Goal: Book appointment/travel/reservation

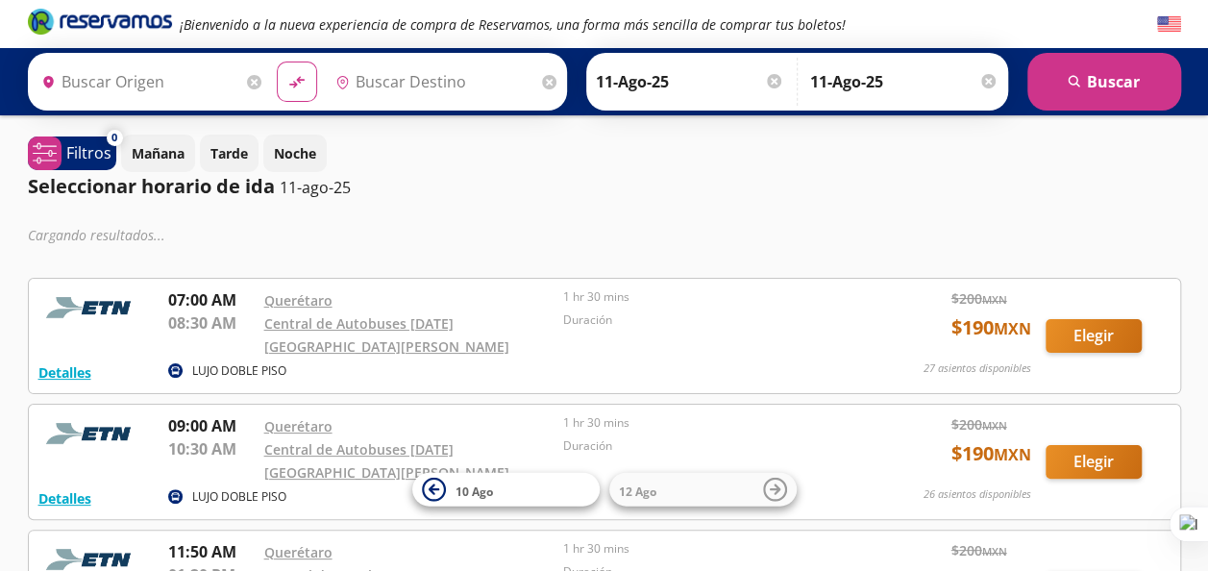
type input "Santiago de Querétaro, [GEOGRAPHIC_DATA]"
type input "[DATE][GEOGRAPHIC_DATA][PERSON_NAME], [GEOGRAPHIC_DATA]"
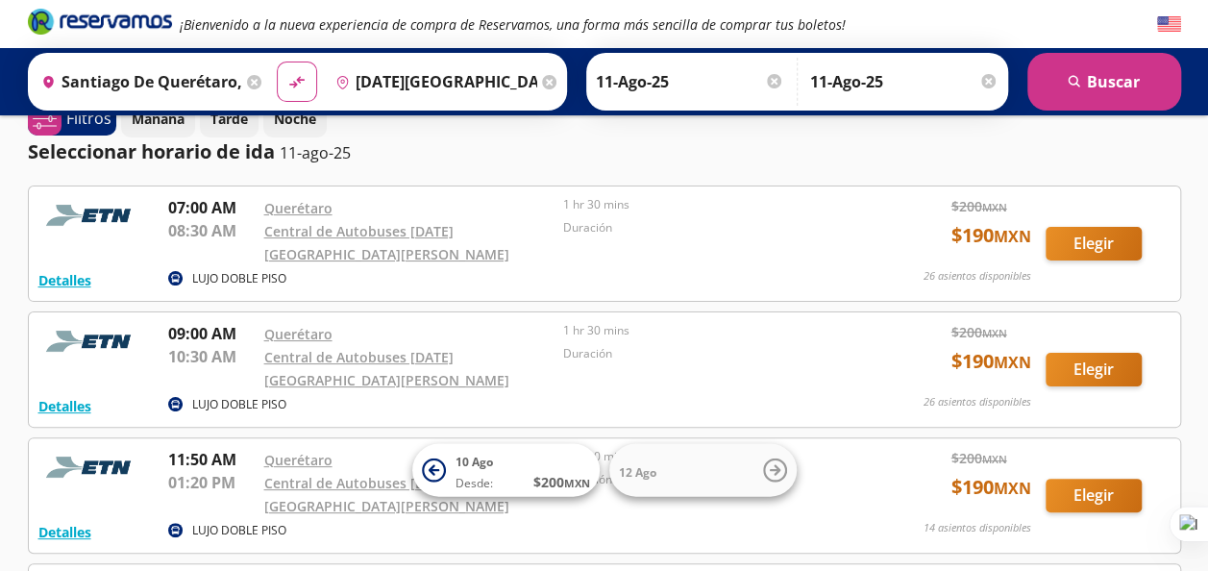
scroll to position [33, 0]
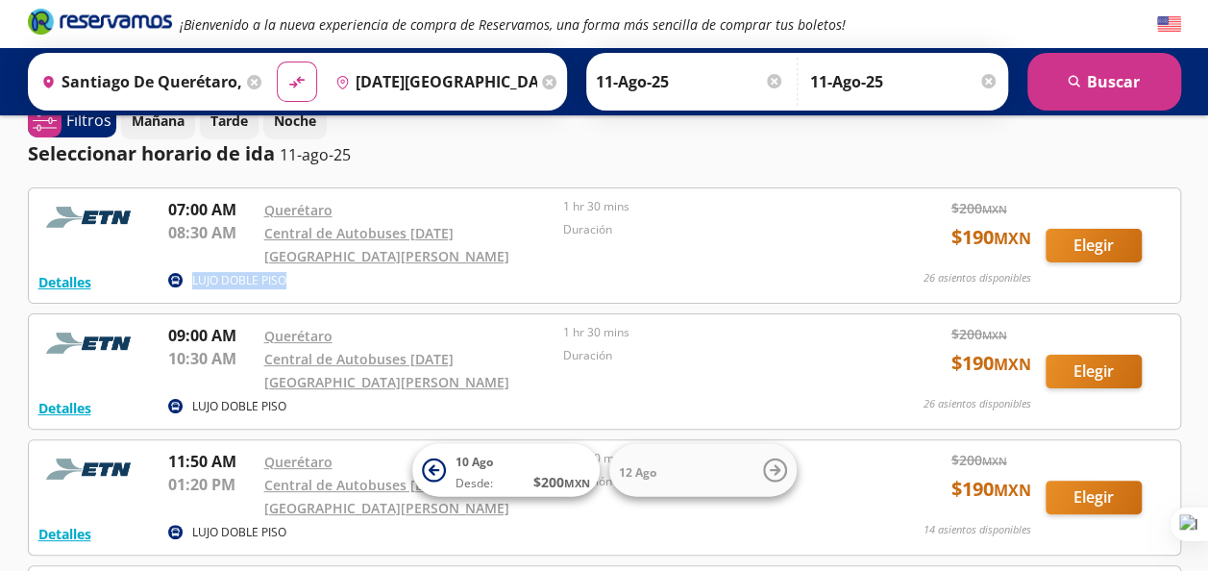
drag, startPoint x: 292, startPoint y: 267, endPoint x: 194, endPoint y: 271, distance: 98.1
click at [194, 271] on div "LUJO DOBLE PISO" at bounding box center [510, 281] width 685 height 23
copy p "LUJO DOBLE PISO"
click at [667, 146] on div "Seleccionar horario de ida [DATE]" at bounding box center [604, 153] width 1153 height 29
click at [1101, 233] on button "Elegir" at bounding box center [1094, 246] width 96 height 34
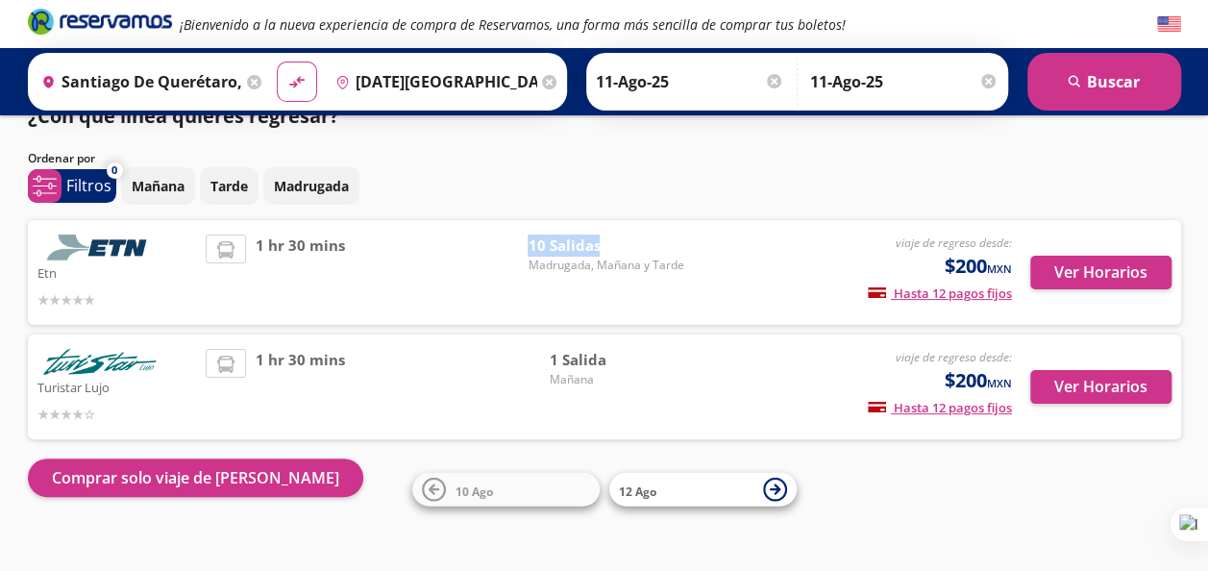
drag, startPoint x: 586, startPoint y: 248, endPoint x: 523, endPoint y: 248, distance: 63.4
click at [523, 248] on div "1 hr 30 mins 10 [PERSON_NAME], [DATE] y Tarde" at bounding box center [445, 273] width 478 height 76
copy div "10 Salidas"
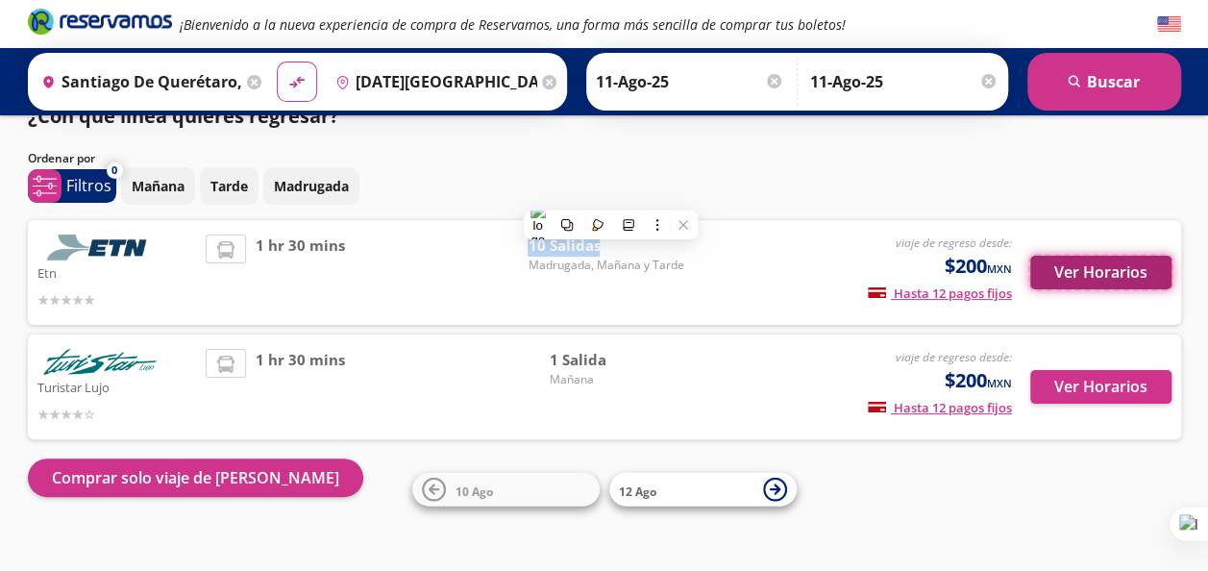
click at [1094, 284] on button "Ver Horarios" at bounding box center [1100, 273] width 141 height 34
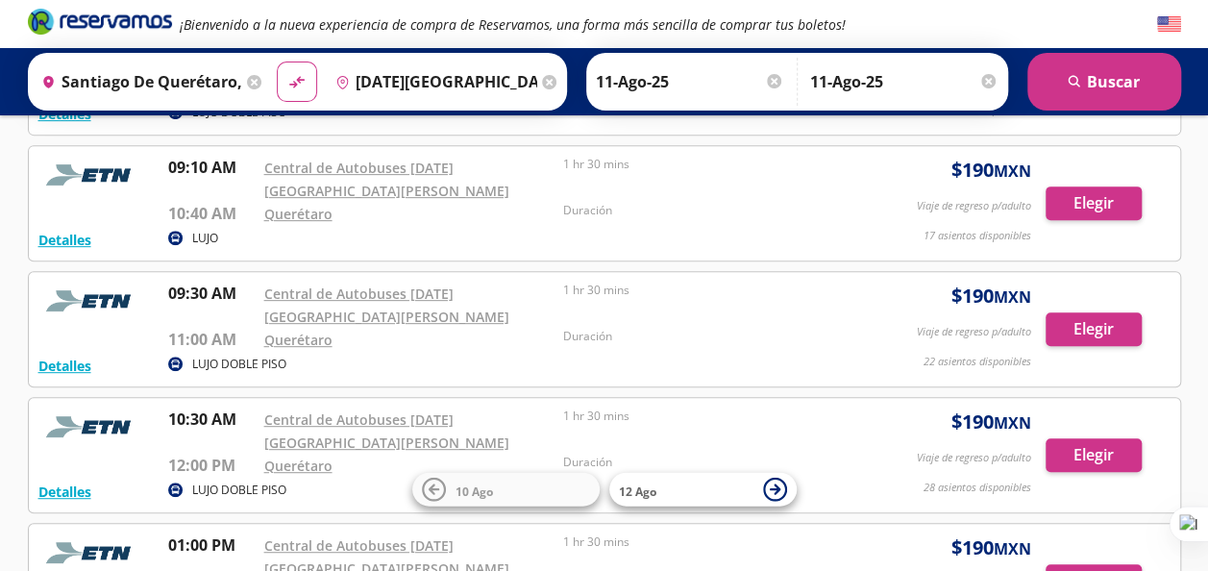
scroll to position [317, 0]
